Goal: Information Seeking & Learning: Learn about a topic

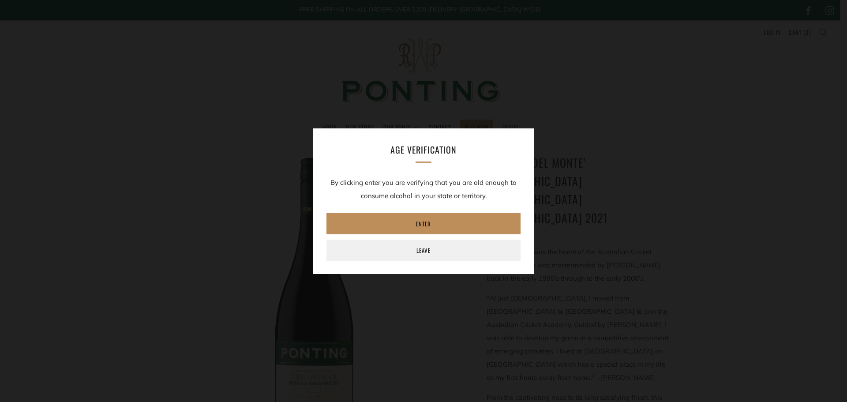
click at [406, 215] on link "Enter" at bounding box center [424, 223] width 194 height 21
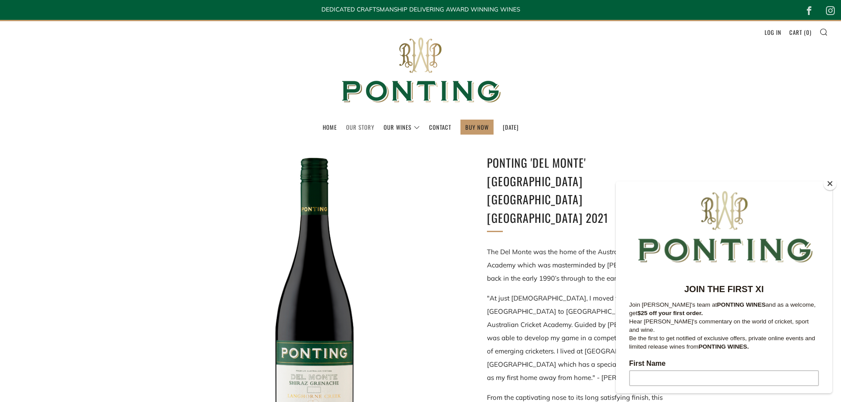
click at [350, 125] on link "Our Story" at bounding box center [360, 127] width 28 height 14
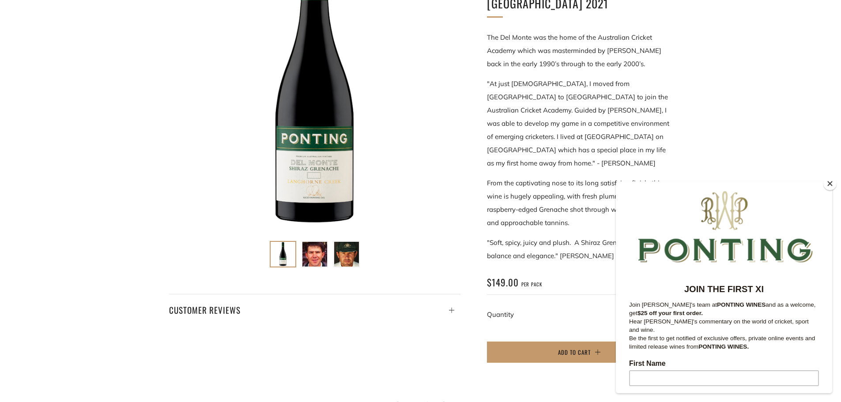
scroll to position [221, 0]
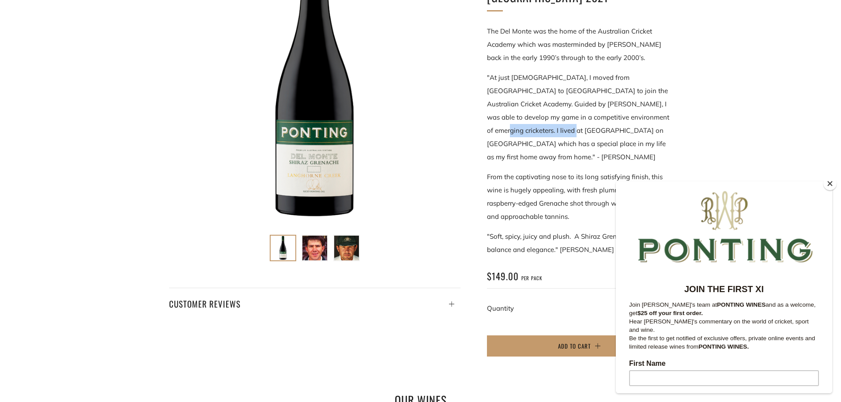
drag, startPoint x: 584, startPoint y: 79, endPoint x: 671, endPoint y: 84, distance: 87.1
click at [671, 84] on p ""At just 15 years old, I moved from Tasmania to Adelaide to join the Australian…" at bounding box center [579, 117] width 185 height 93
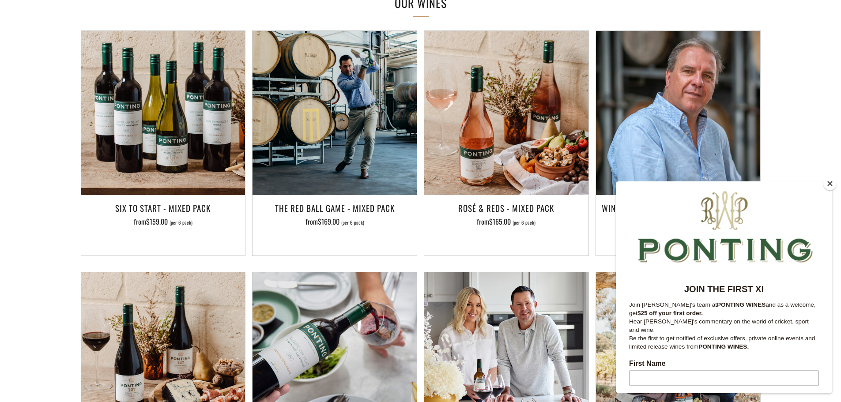
scroll to position [883, 0]
